Goal: Transaction & Acquisition: Purchase product/service

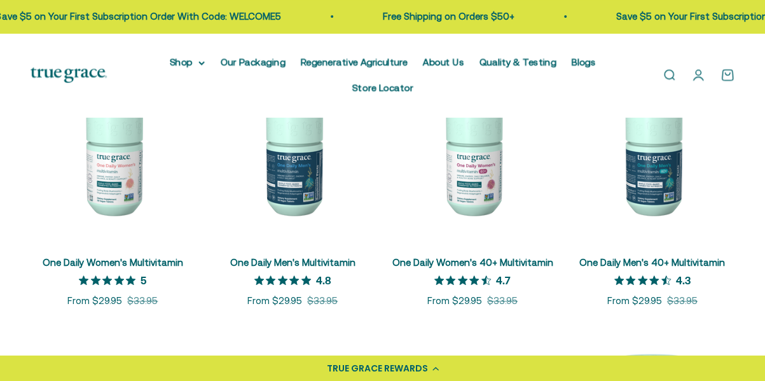
scroll to position [256, 0]
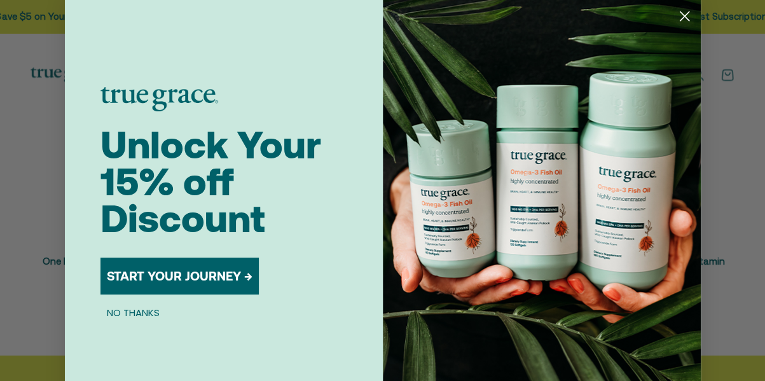
click at [682, 18] on icon "Close dialog" at bounding box center [684, 16] width 9 height 9
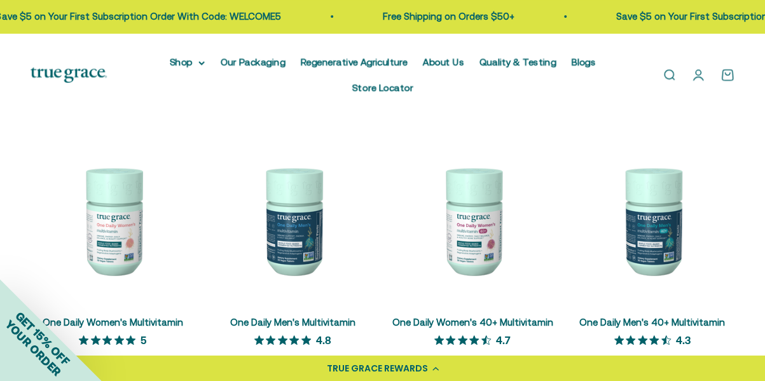
scroll to position [0, 0]
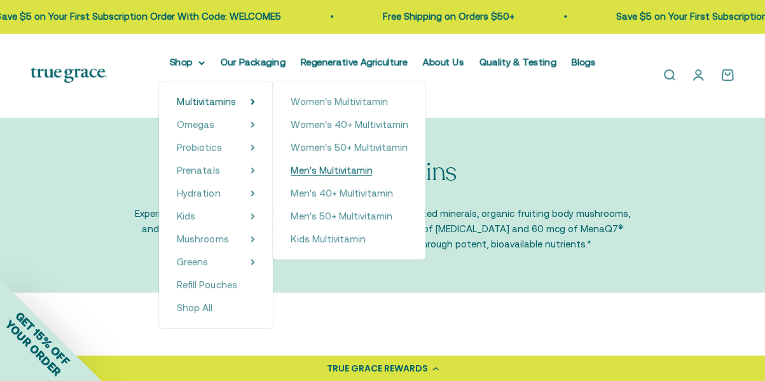
click at [323, 174] on span "Men's Multivitamin" at bounding box center [331, 170] width 81 height 11
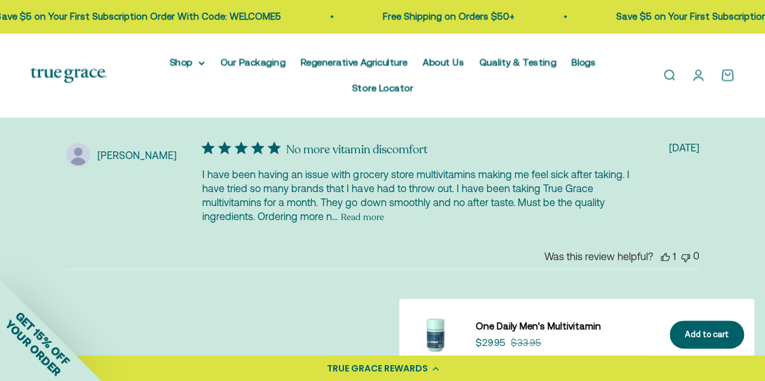
scroll to position [3095, 0]
click at [364, 208] on button "Read more" at bounding box center [362, 215] width 43 height 15
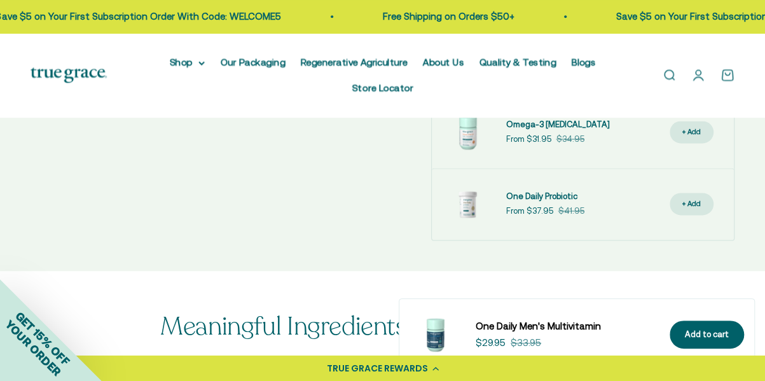
scroll to position [823, 0]
click at [561, 119] on span "Omega-3 [MEDICAL_DATA]" at bounding box center [558, 124] width 104 height 10
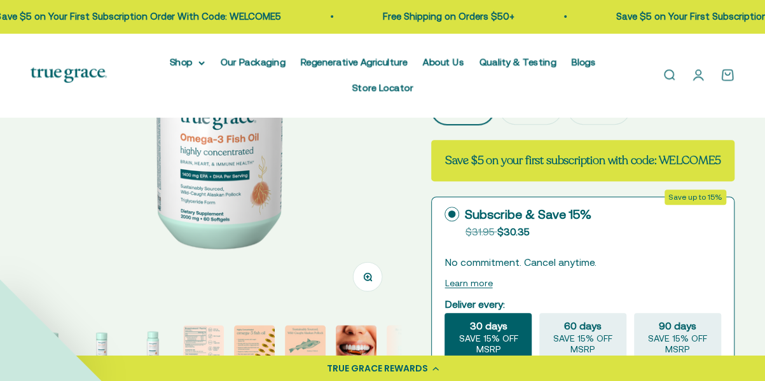
scroll to position [250, 0]
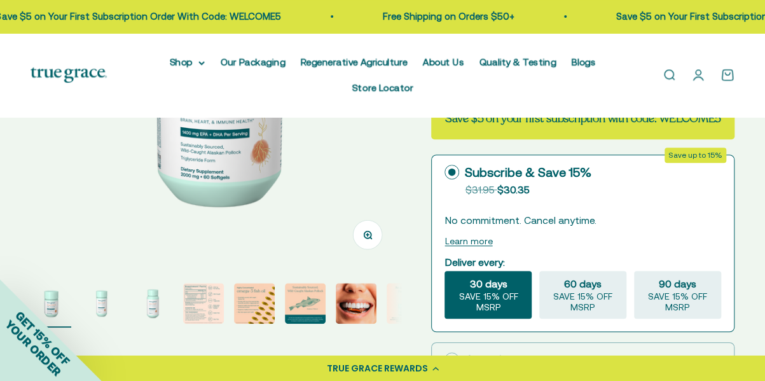
click at [202, 283] on img "Go to item 4" at bounding box center [203, 303] width 41 height 41
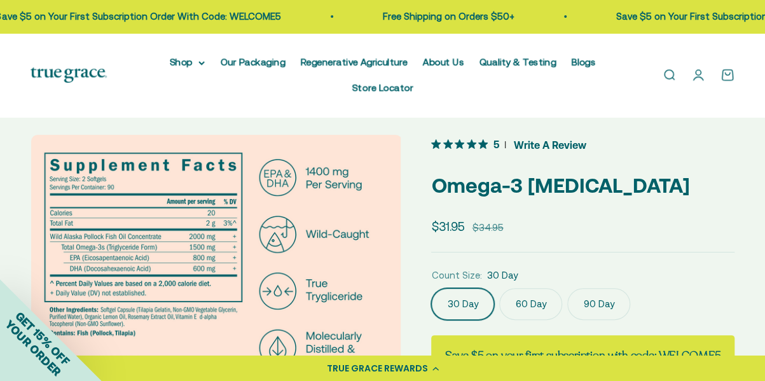
scroll to position [0, 0]
